Goal: Transaction & Acquisition: Purchase product/service

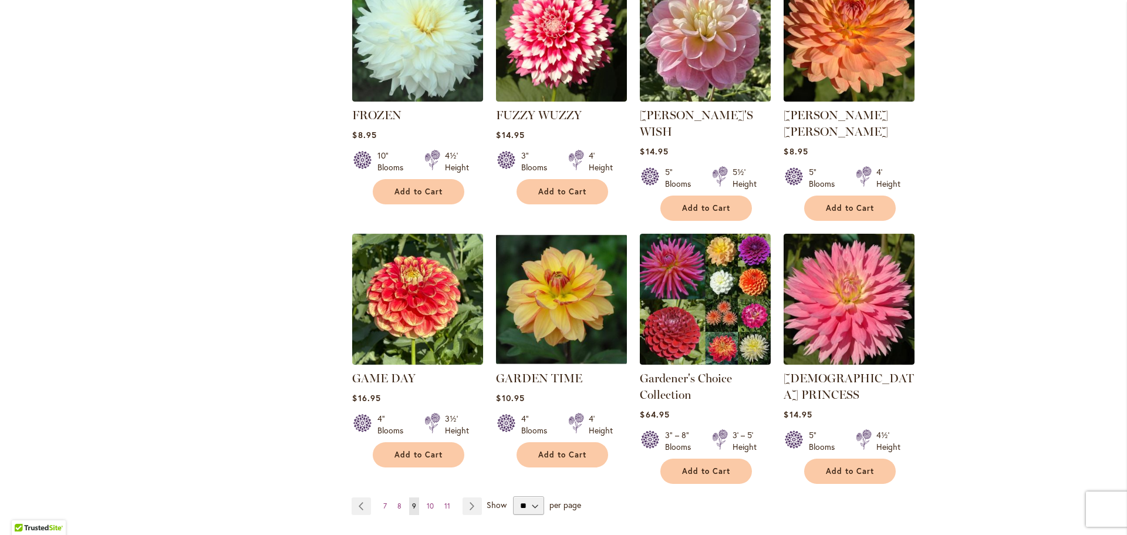
scroll to position [939, 0]
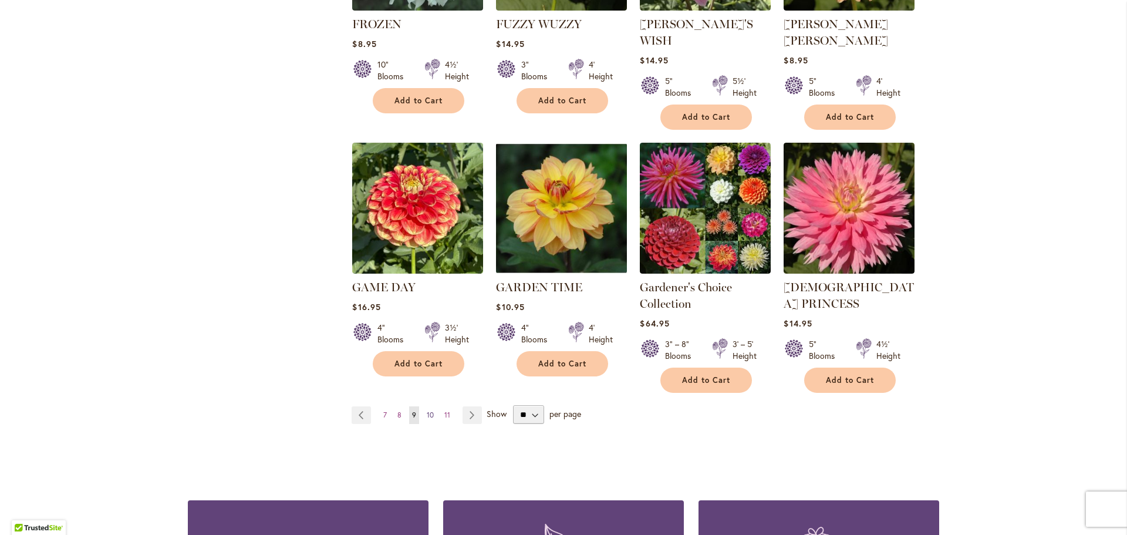
click at [427, 410] on span "10" at bounding box center [430, 414] width 7 height 9
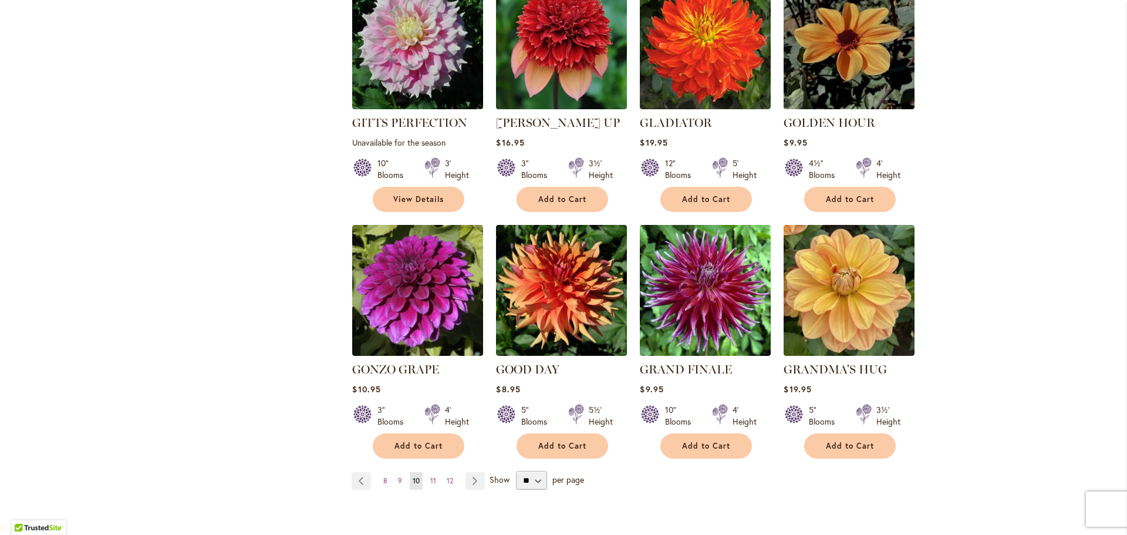
scroll to position [939, 0]
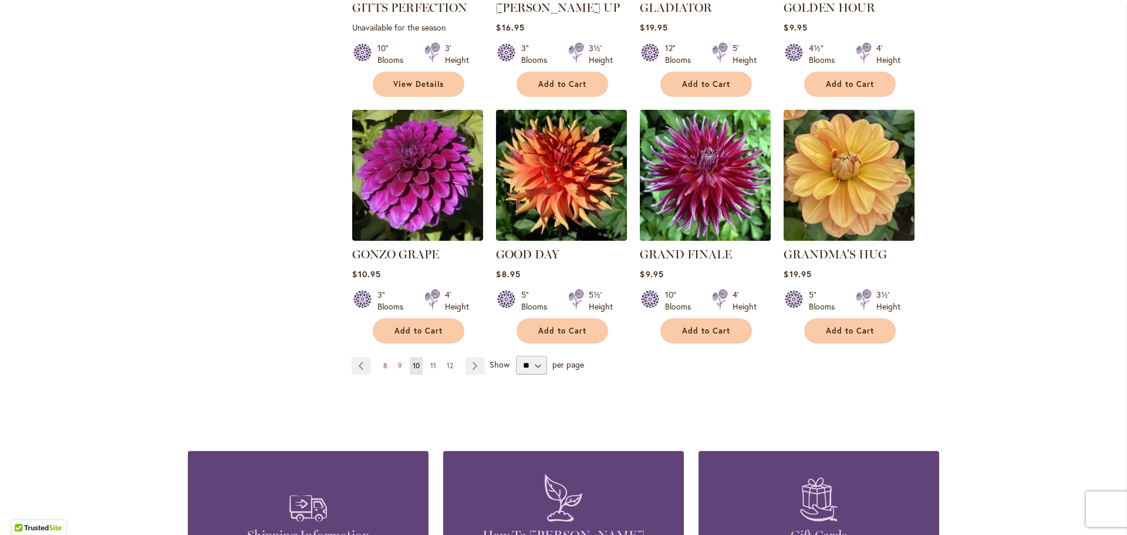
click at [430, 361] on span "11" at bounding box center [433, 365] width 6 height 9
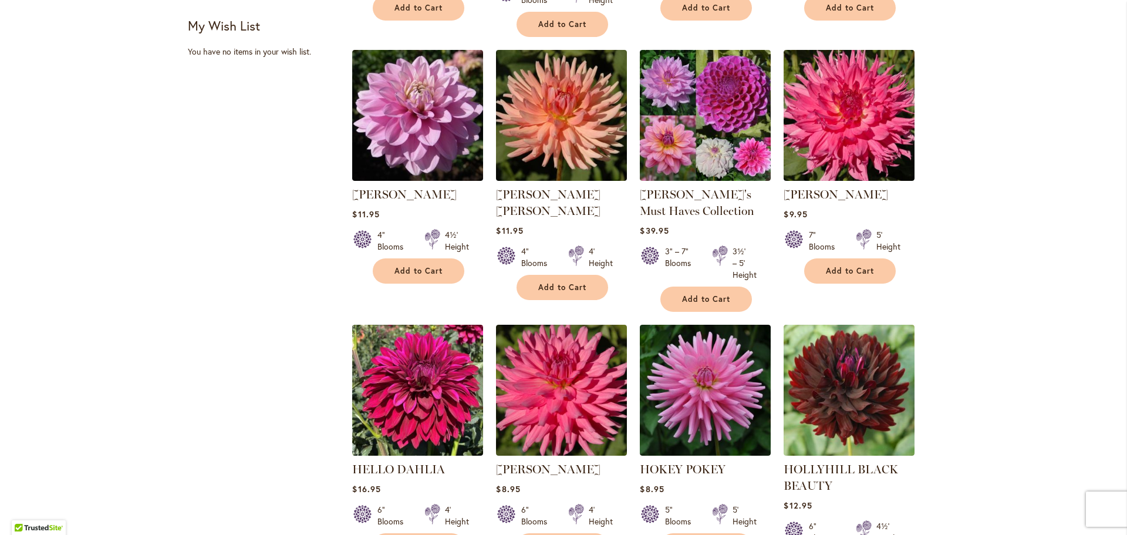
scroll to position [821, 0]
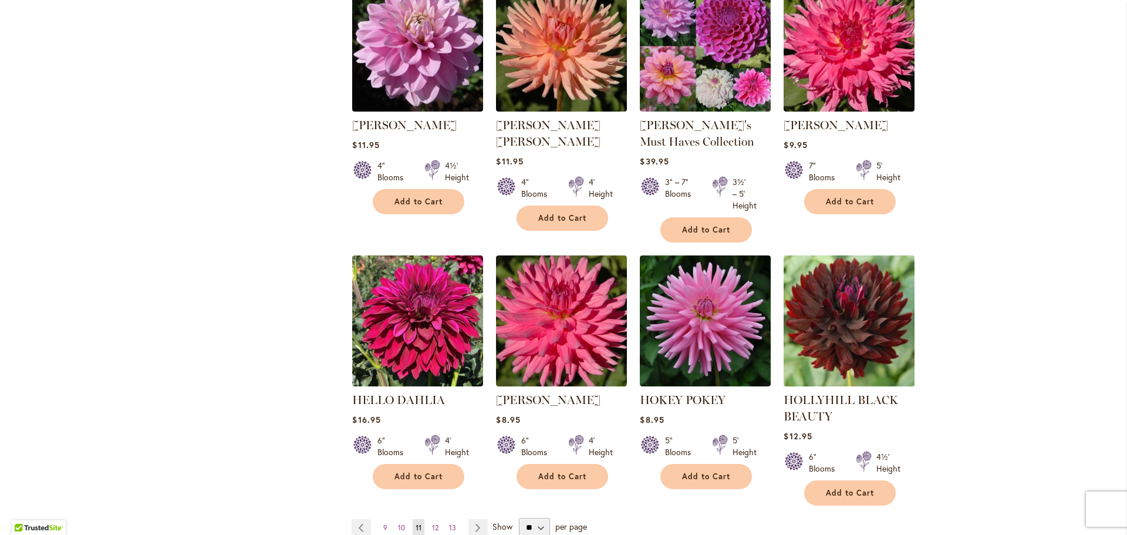
click at [821, 355] on img at bounding box center [848, 320] width 137 height 137
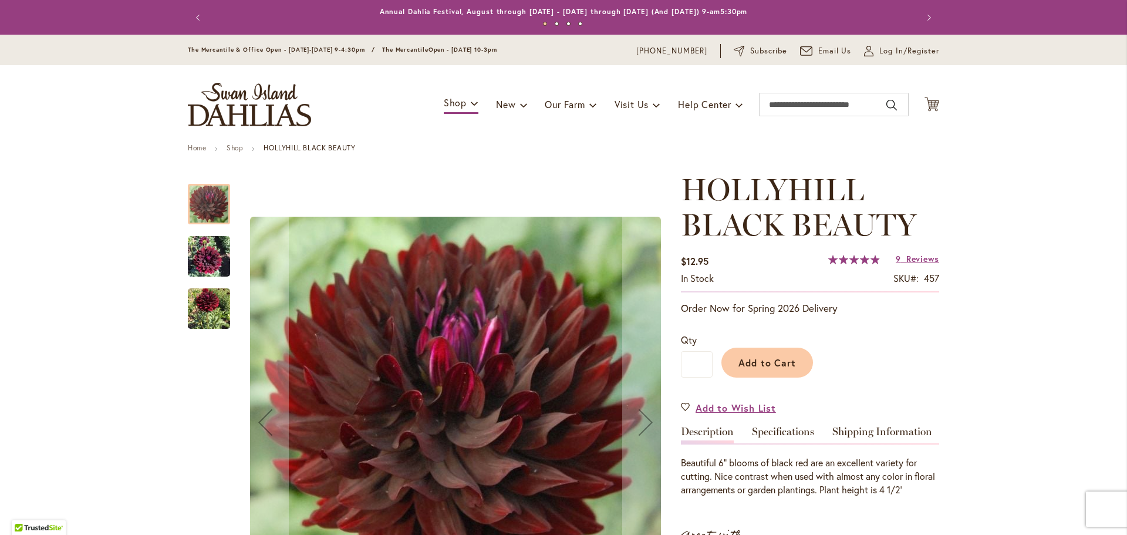
scroll to position [117, 0]
